Goal: Transaction & Acquisition: Purchase product/service

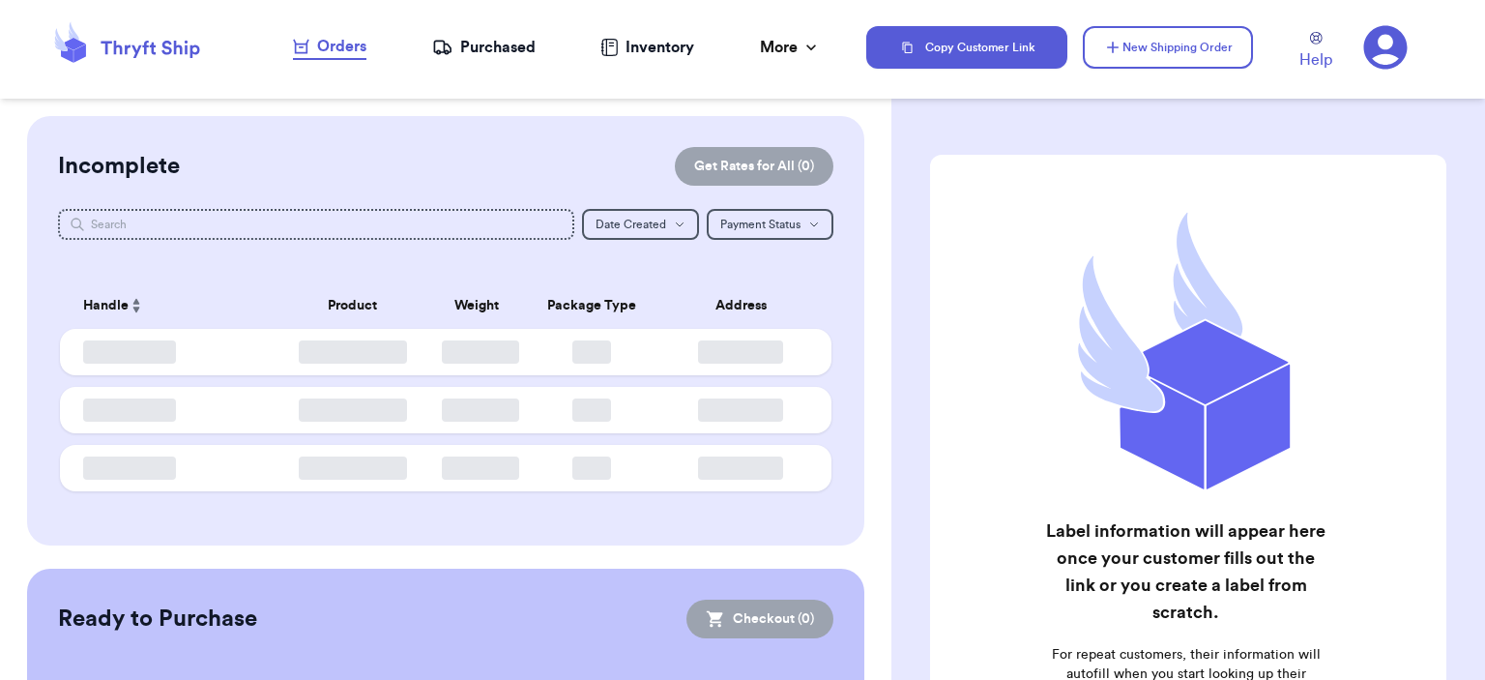
checkbox input "false"
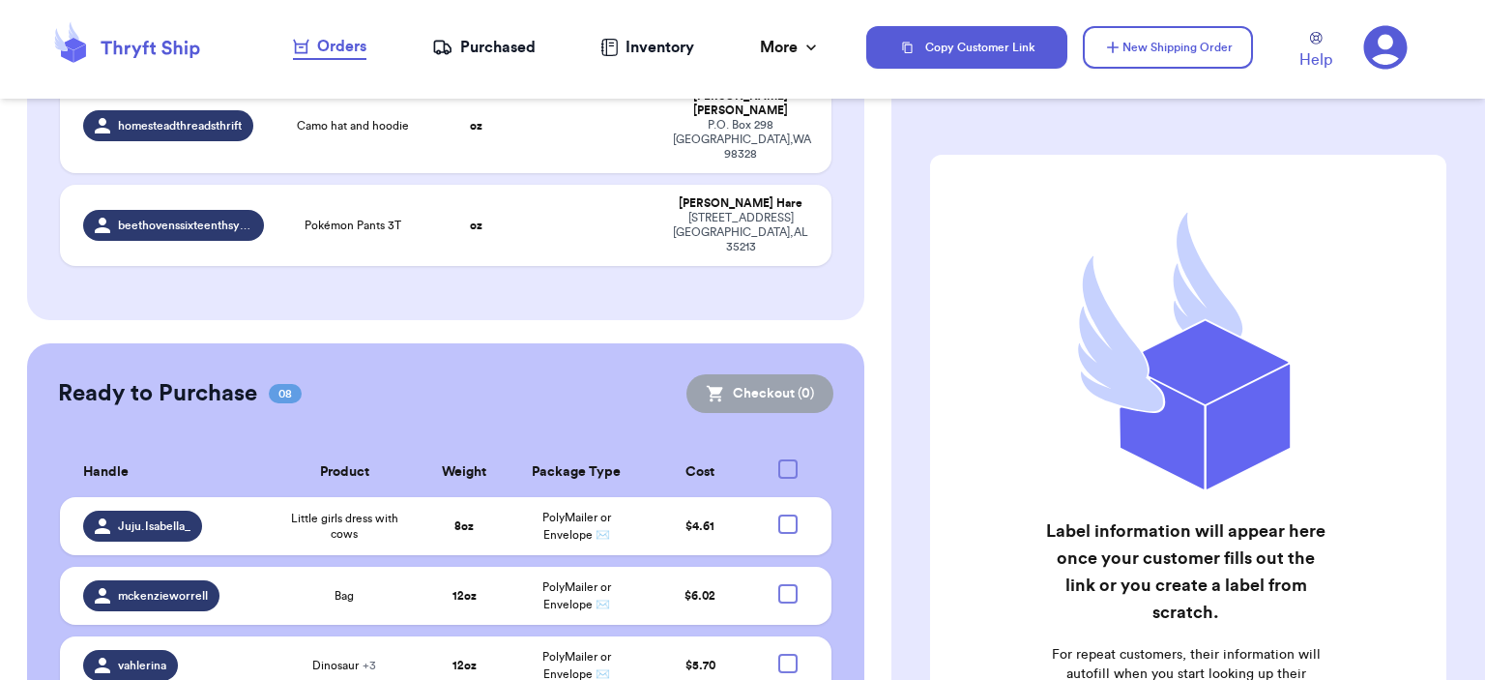
scroll to position [1076, 0]
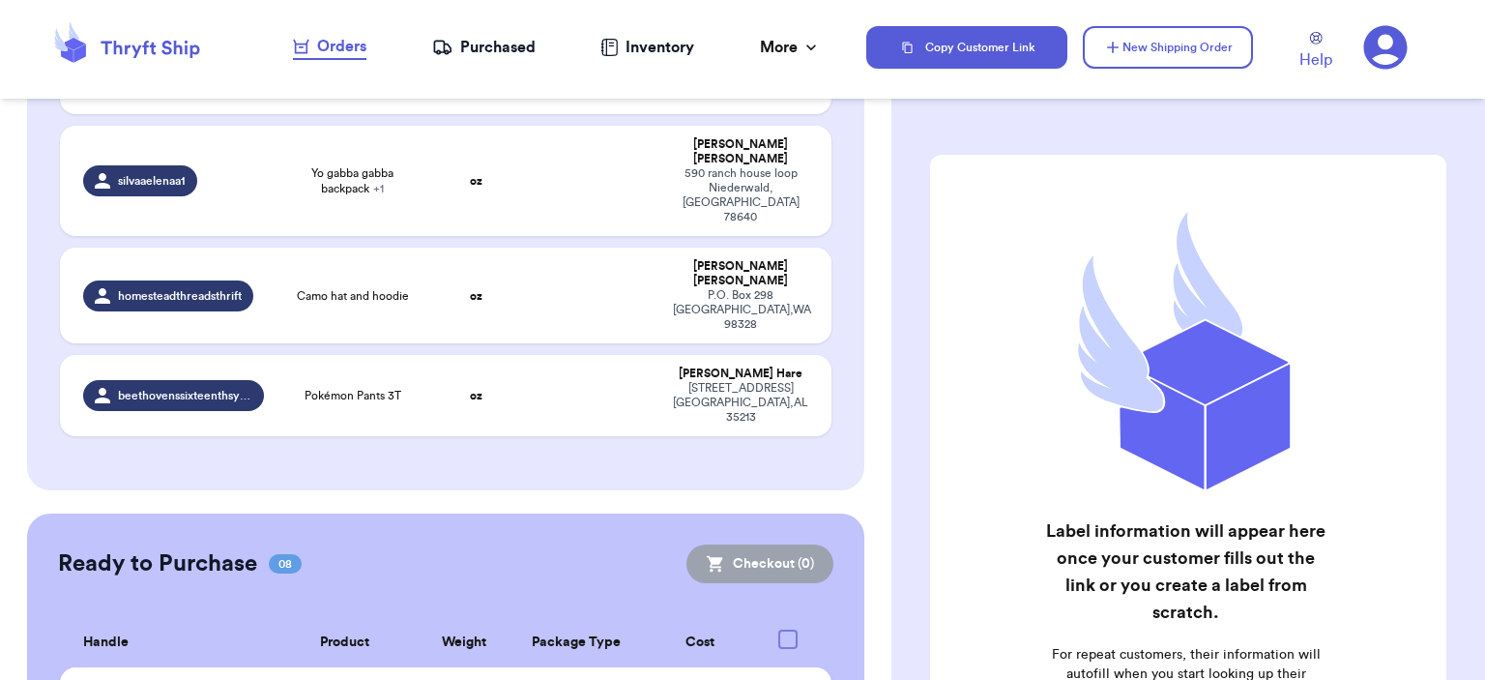
click at [787, 679] on input "checkbox" at bounding box center [787, 684] width 1 height 1
checkbox input "true"
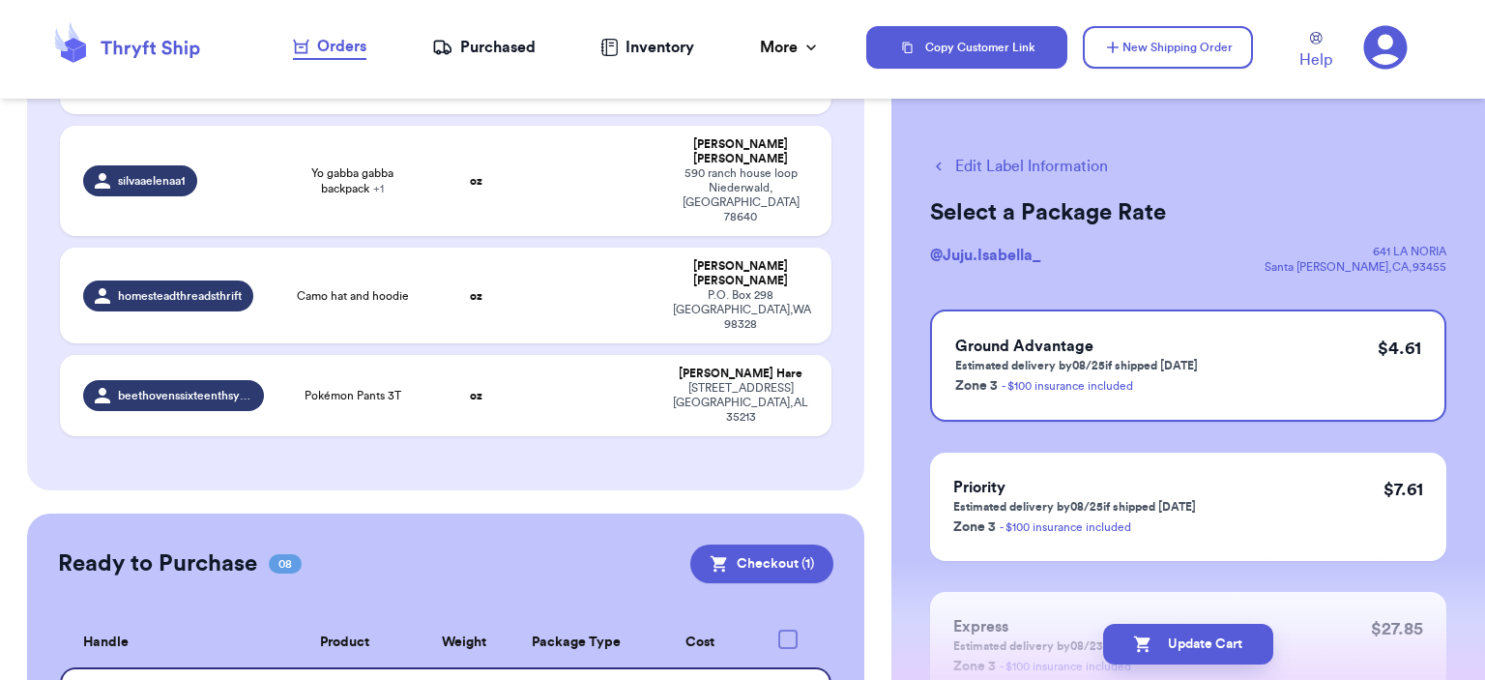
checkbox input "true"
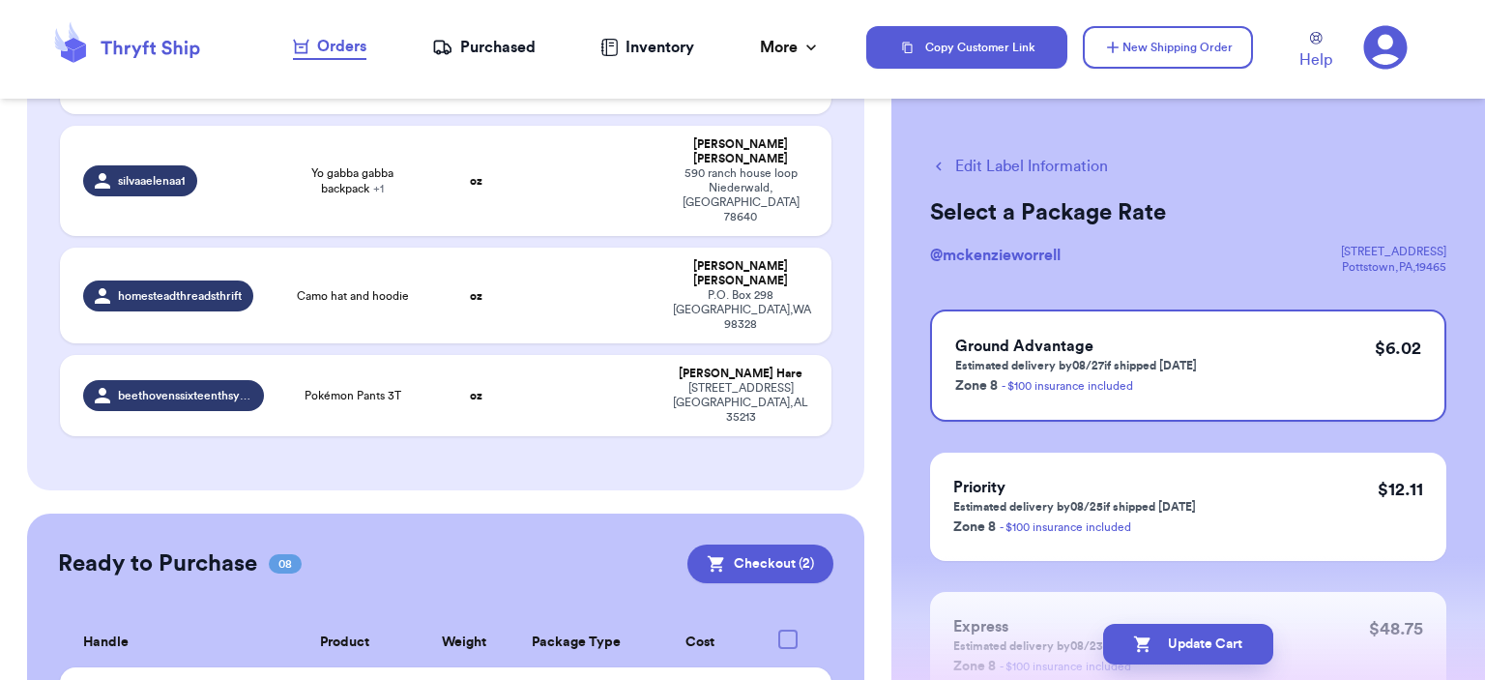
checkbox input "true"
click at [783, 544] on button "Checkout ( 3 )" at bounding box center [760, 563] width 146 height 39
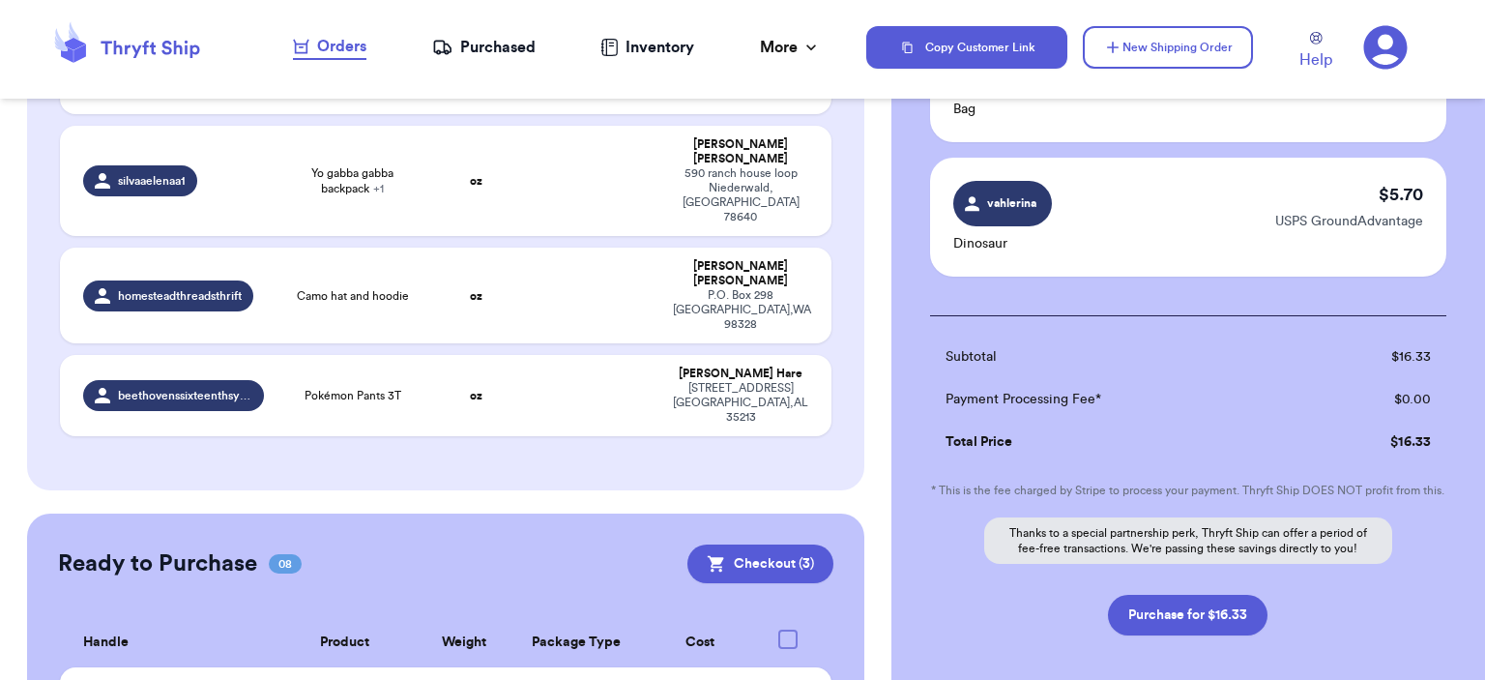
scroll to position [459, 0]
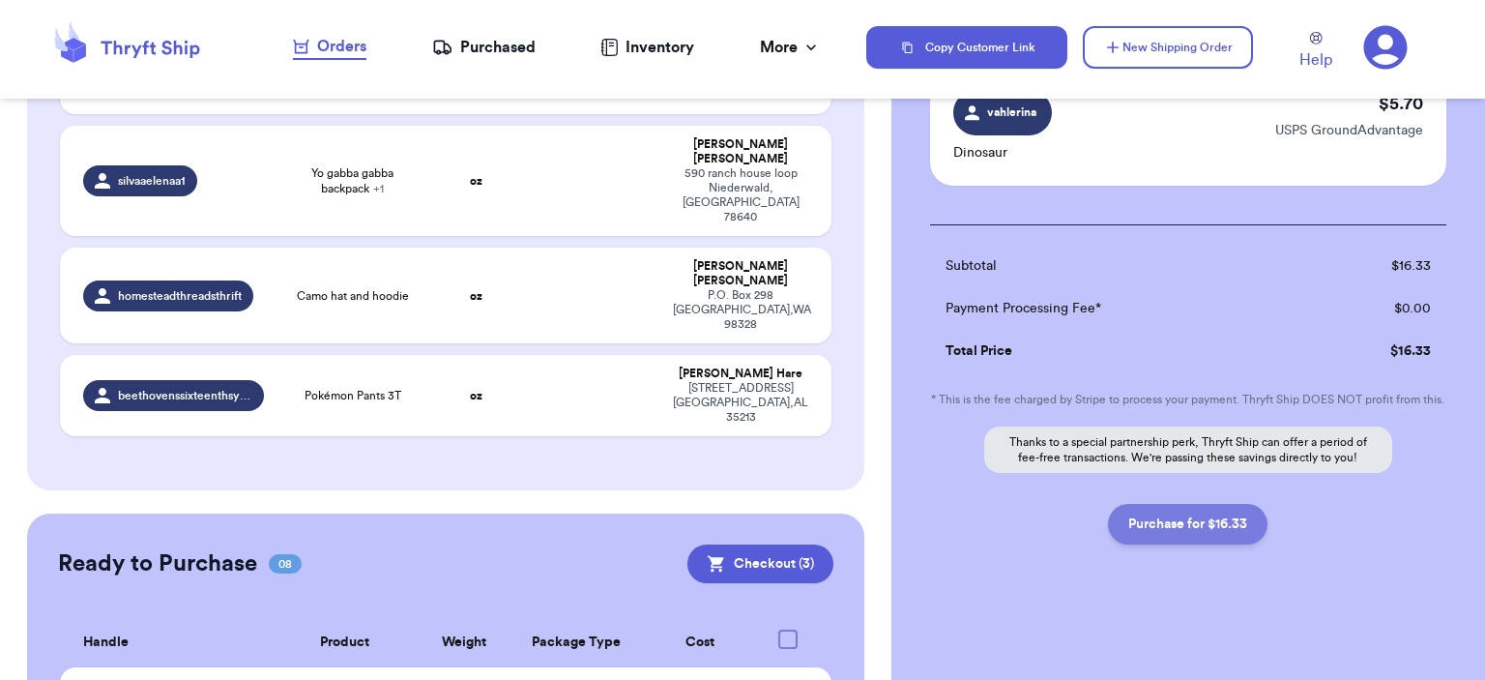
click at [1230, 543] on button "Purchase for $16.33" at bounding box center [1188, 524] width 160 height 41
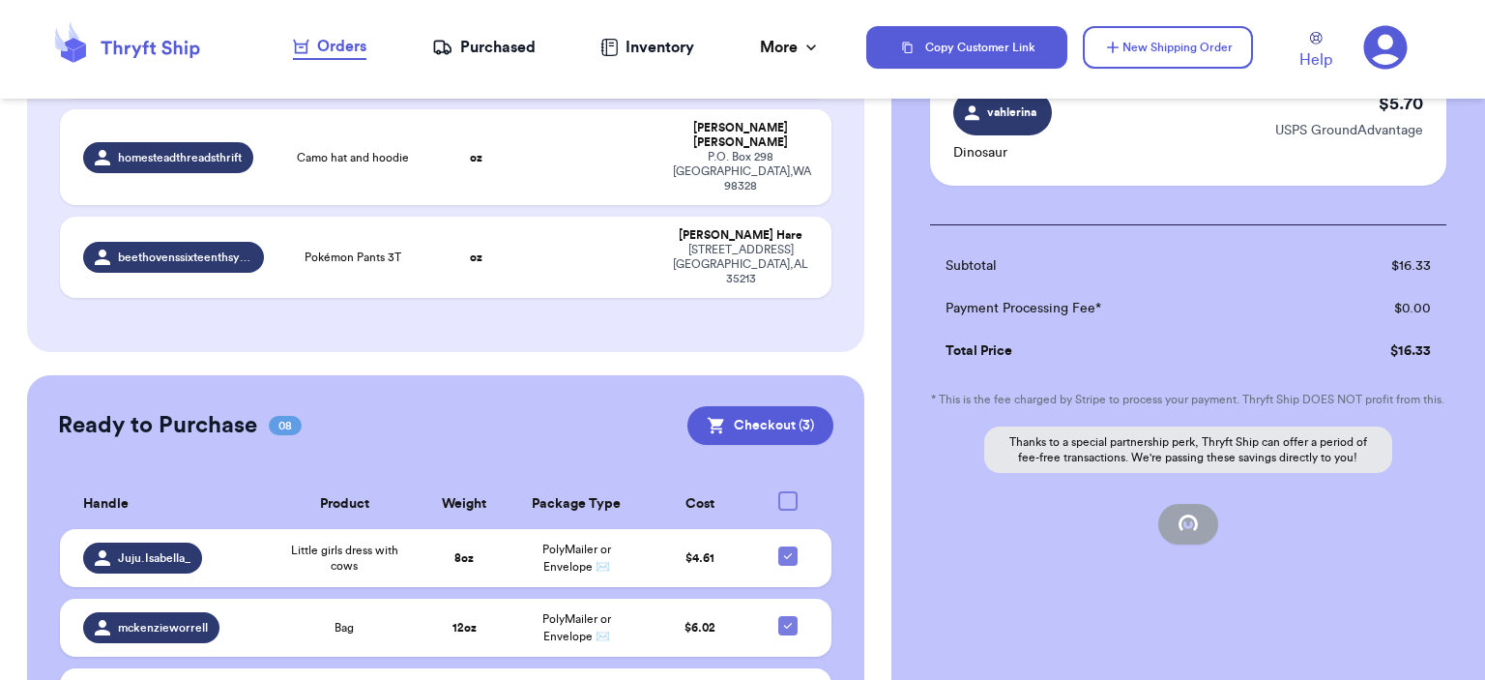
scroll to position [1366, 0]
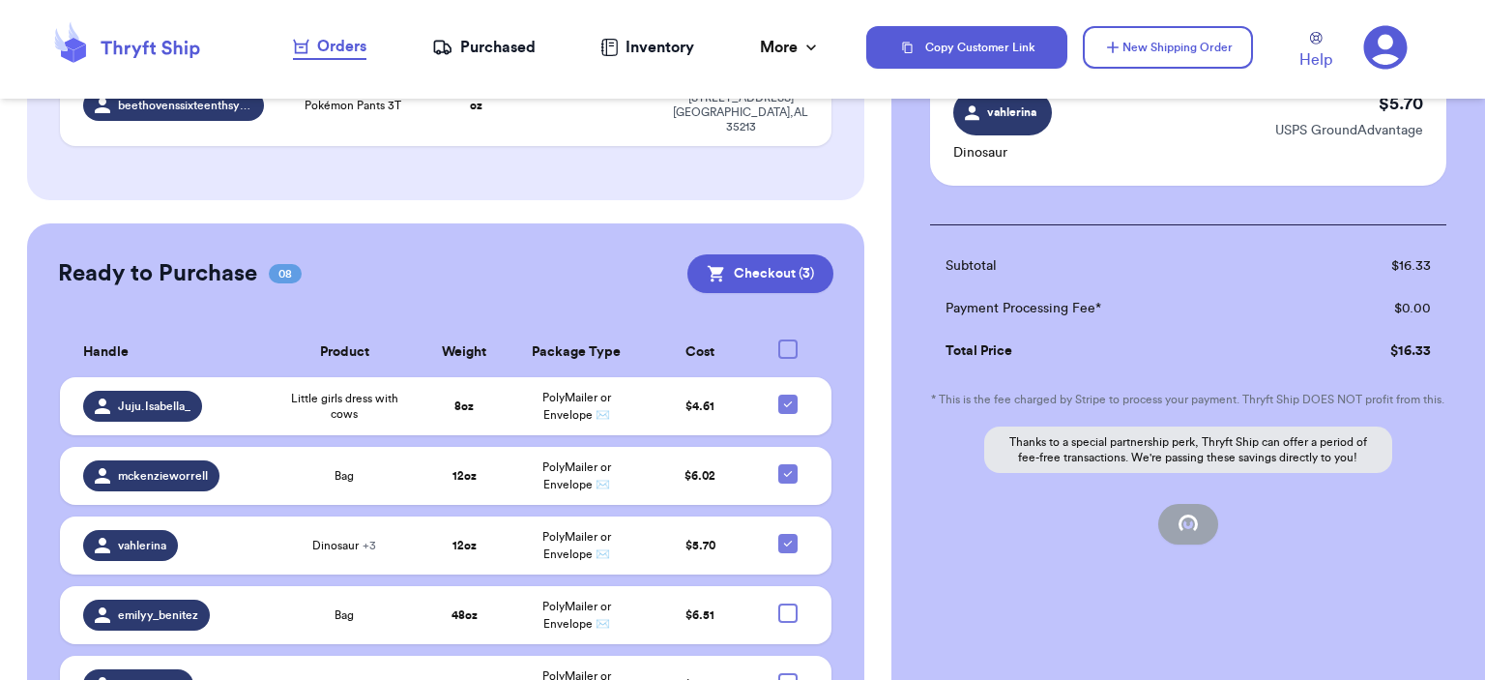
checkbox input "false"
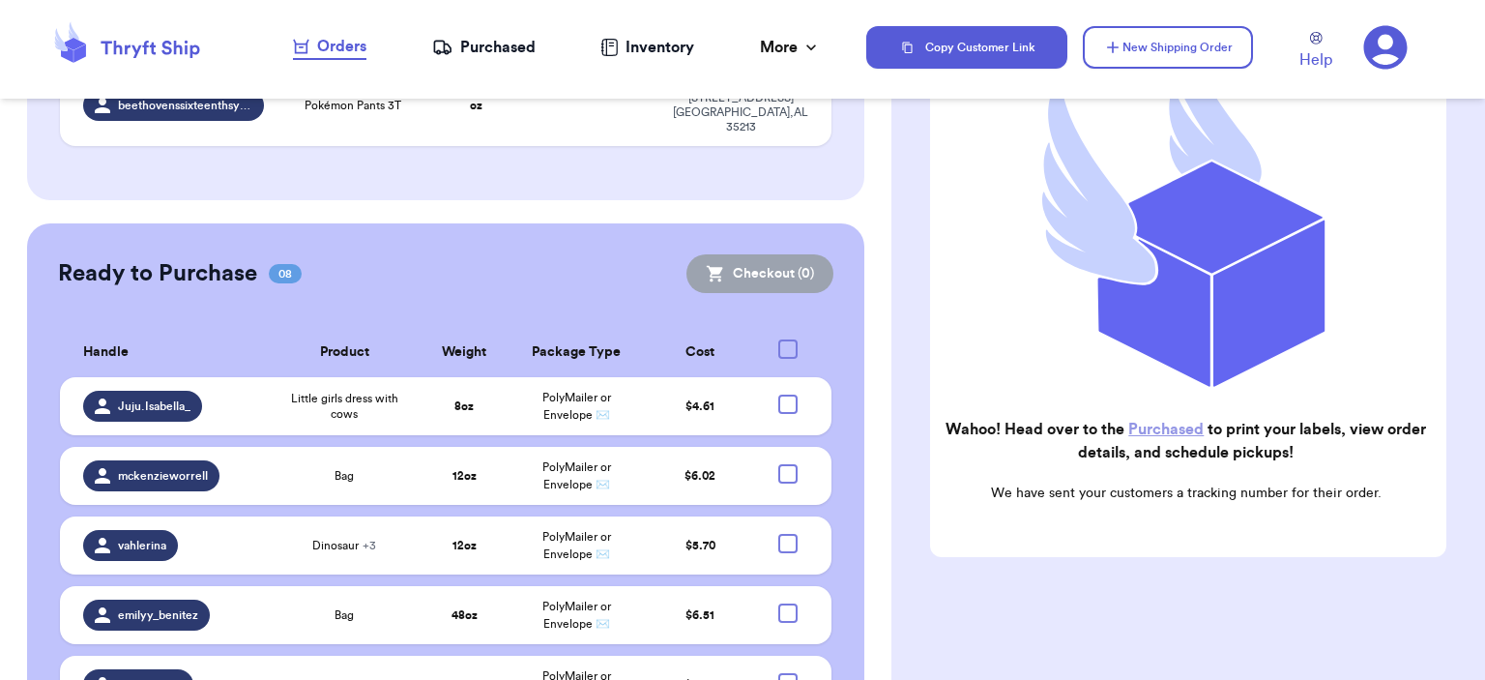
scroll to position [1157, 0]
